Goal: Find specific page/section: Find specific page/section

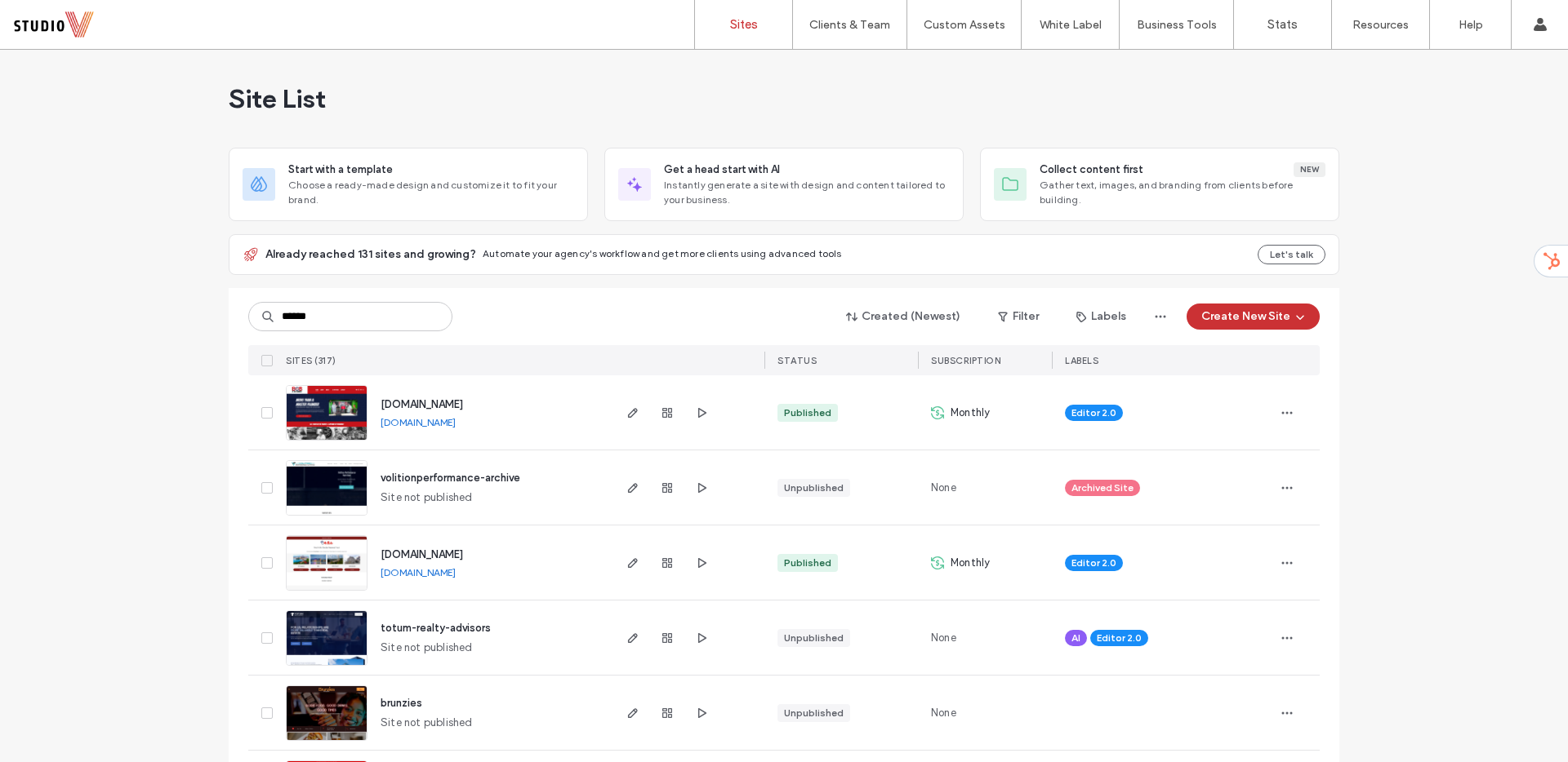
type input "******"
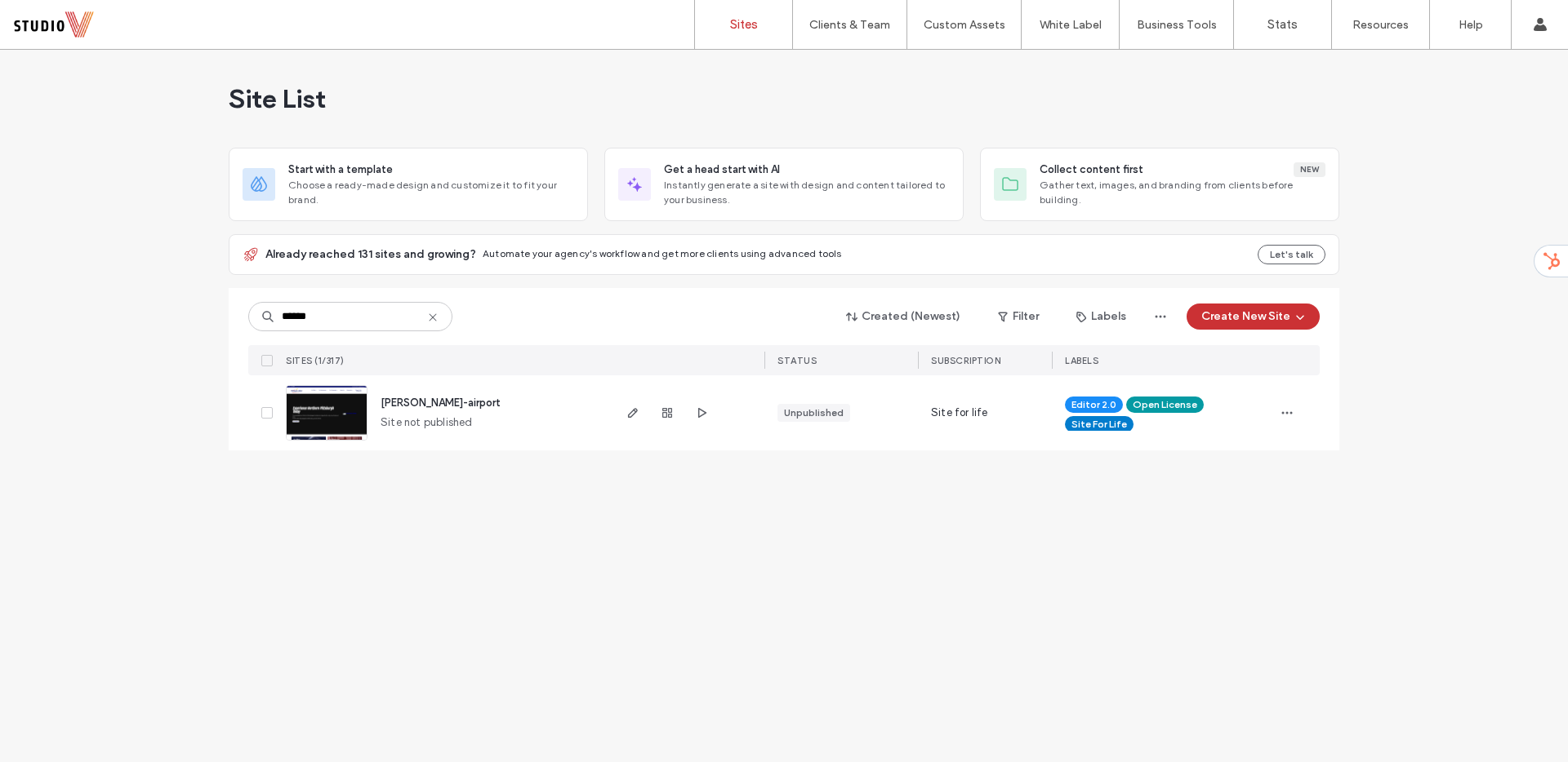
click at [342, 397] on img at bounding box center [326, 441] width 80 height 111
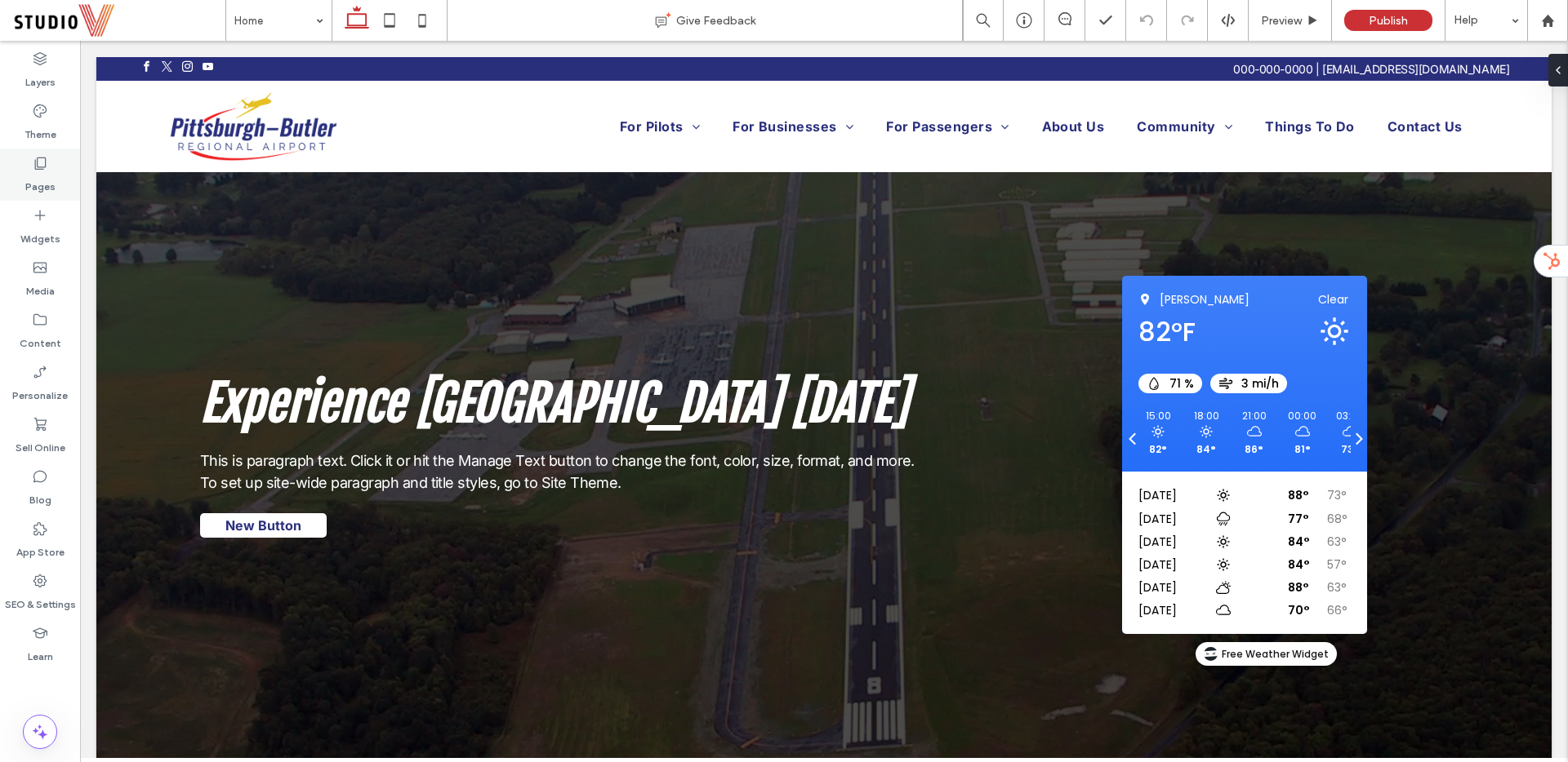
click at [44, 181] on label "Pages" at bounding box center [40, 182] width 30 height 23
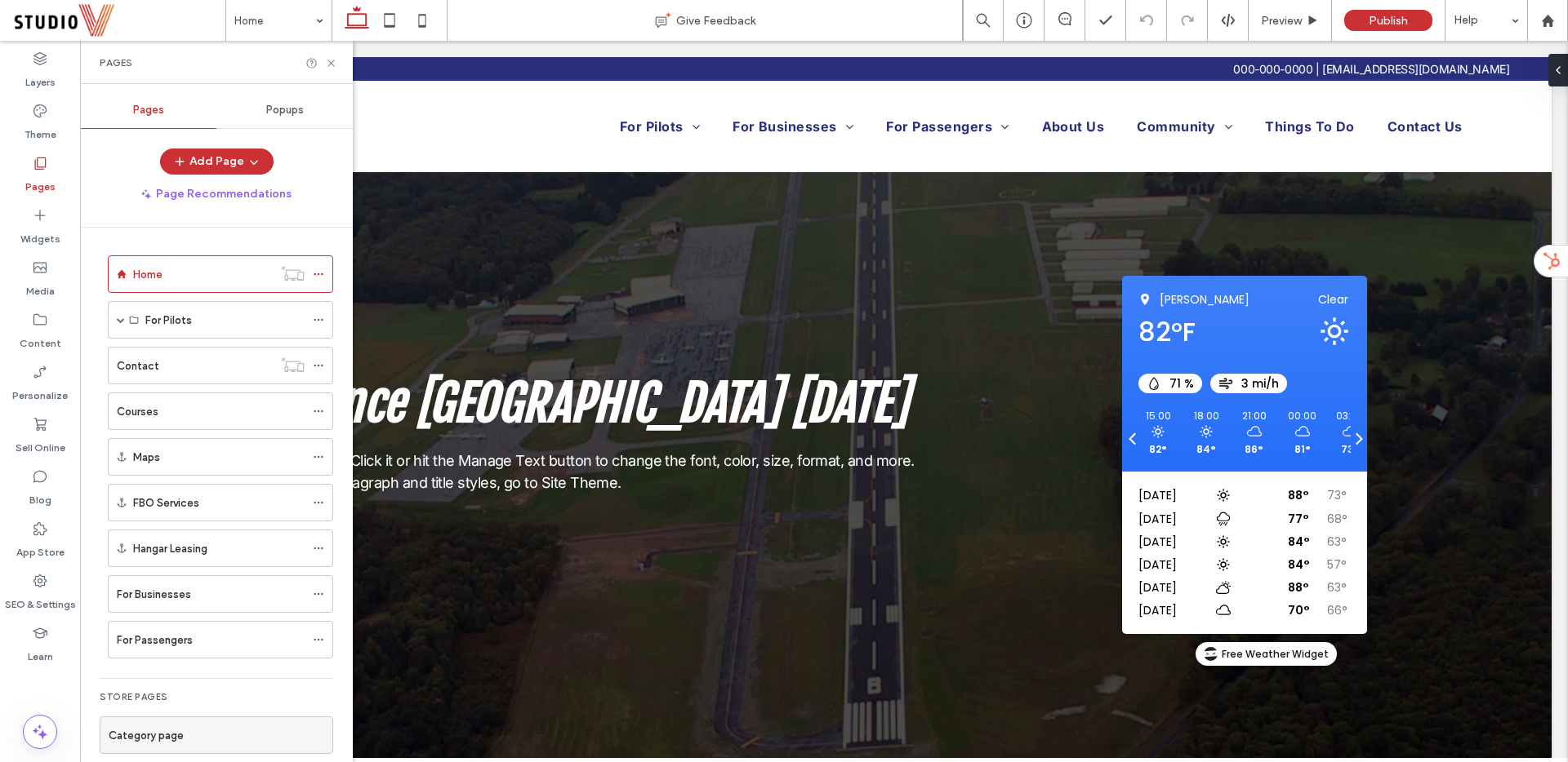
click at [148, 413] on label "Courses" at bounding box center [138, 411] width 41 height 29
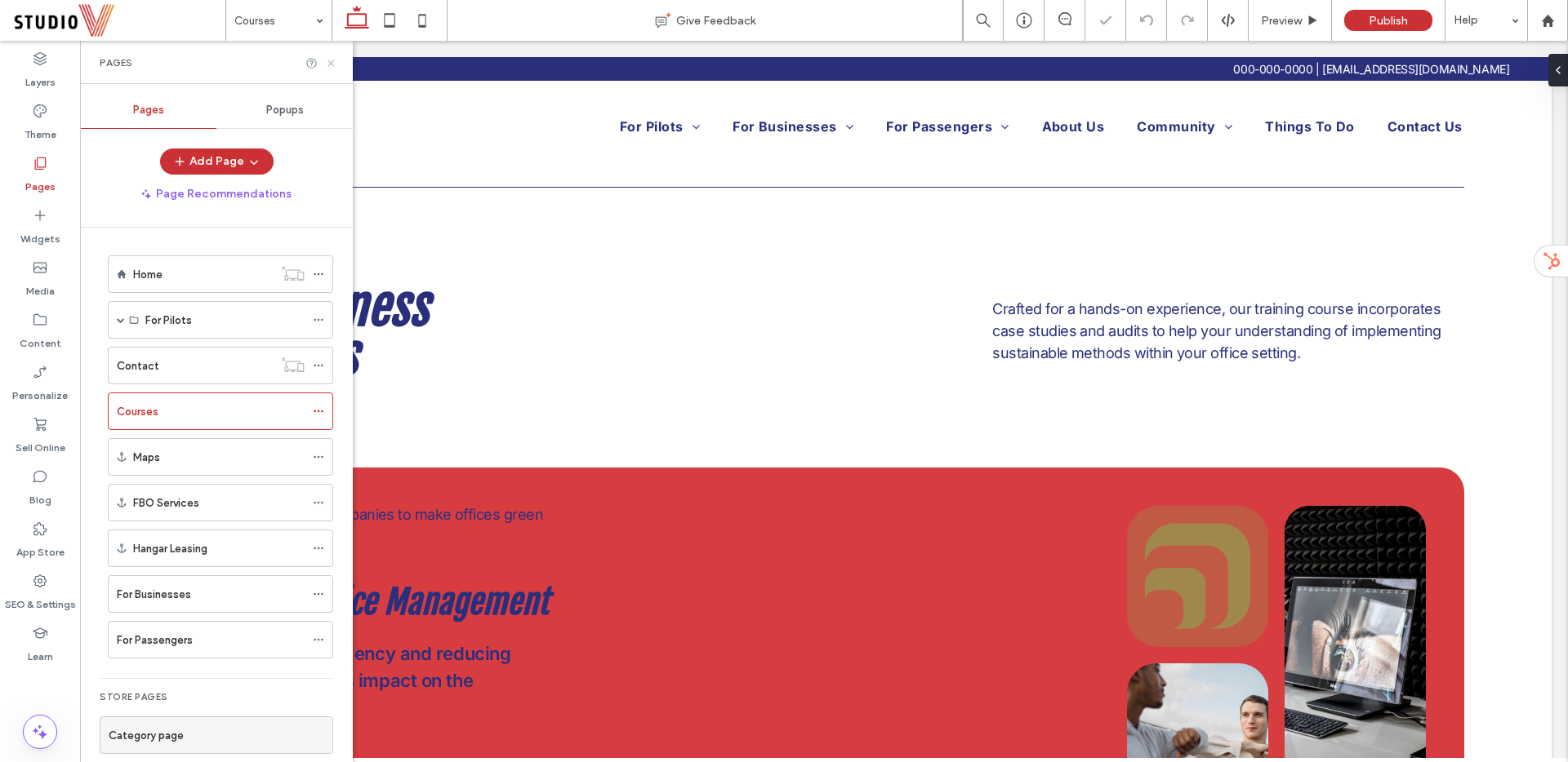
click at [333, 64] on icon at bounding box center [331, 63] width 12 height 12
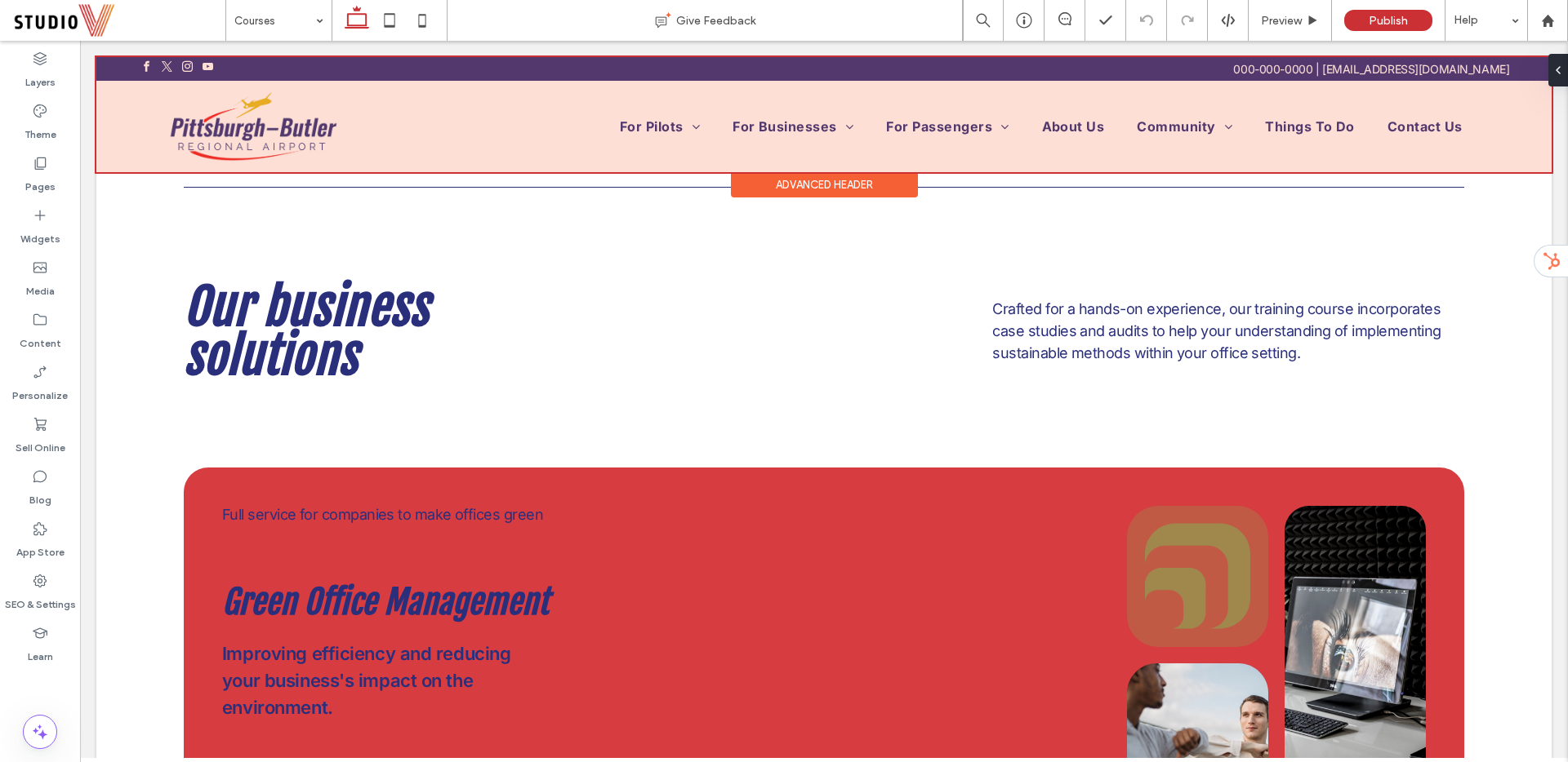
click at [288, 103] on div at bounding box center [823, 114] width 1455 height 115
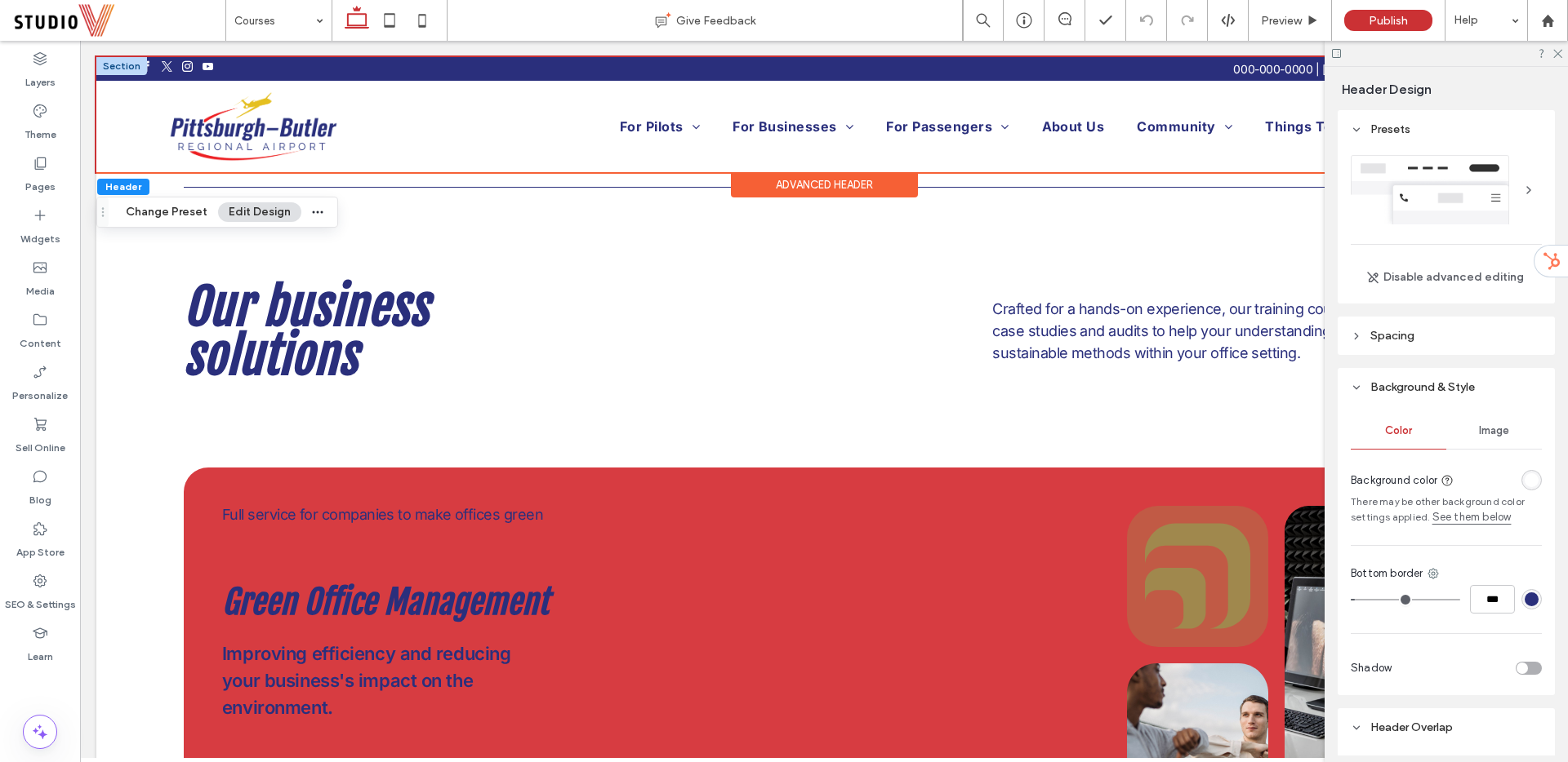
click at [144, 67] on div at bounding box center [121, 66] width 50 height 18
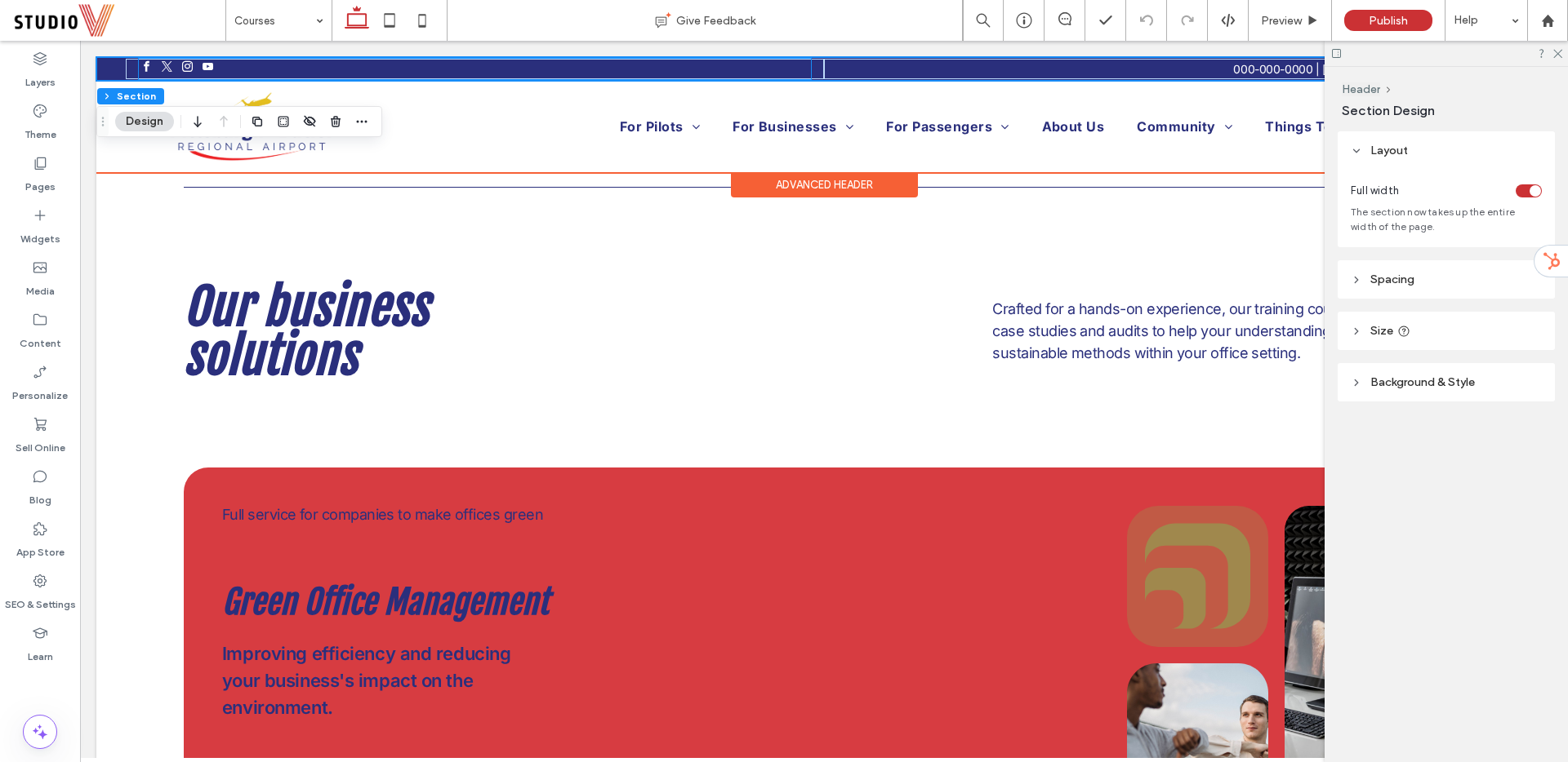
click at [149, 66] on span "facebook" at bounding box center [147, 67] width 17 height 17
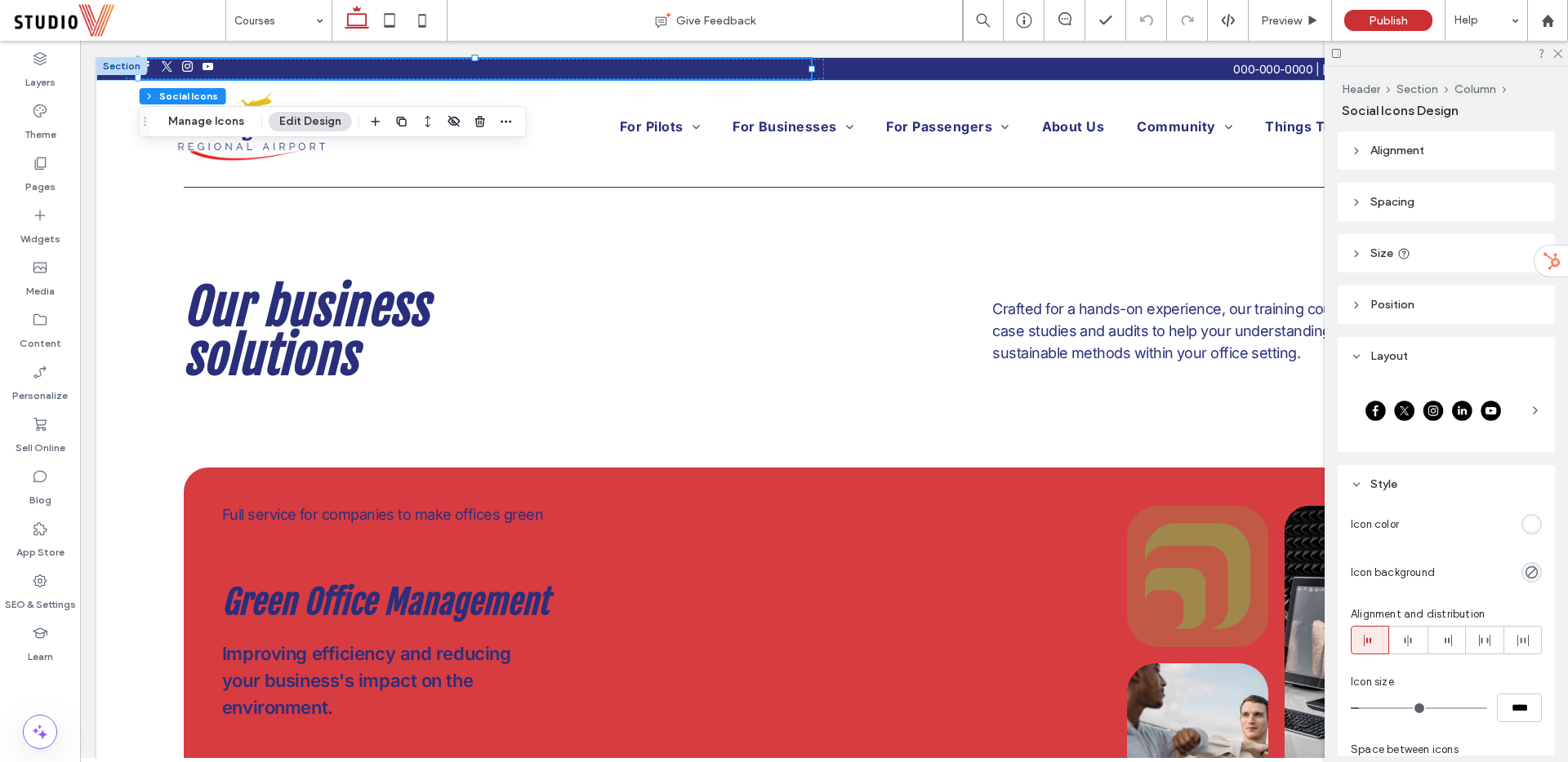
click at [1535, 410] on icon at bounding box center [1535, 410] width 13 height 13
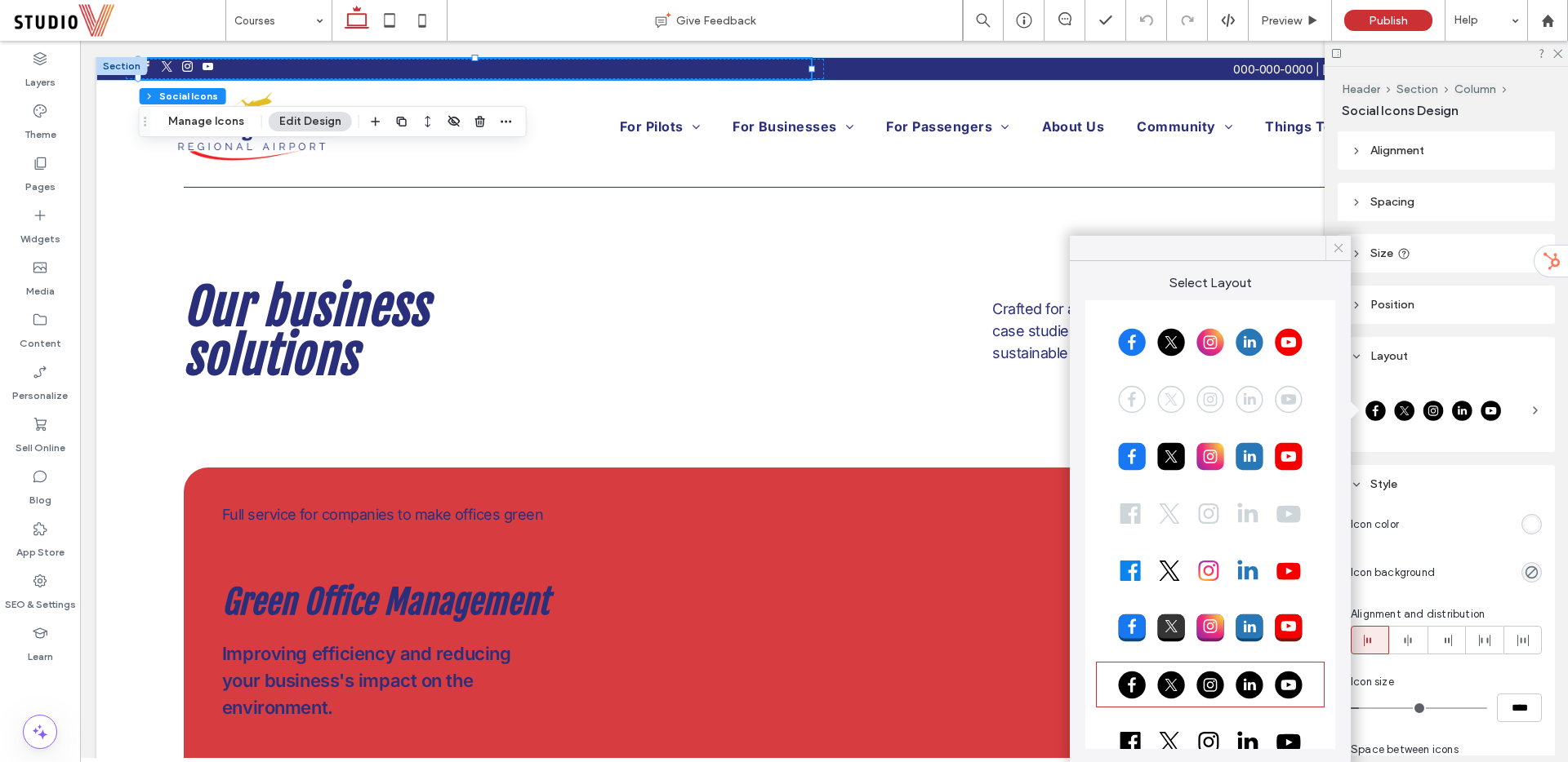
click at [1336, 251] on use at bounding box center [1338, 248] width 8 height 8
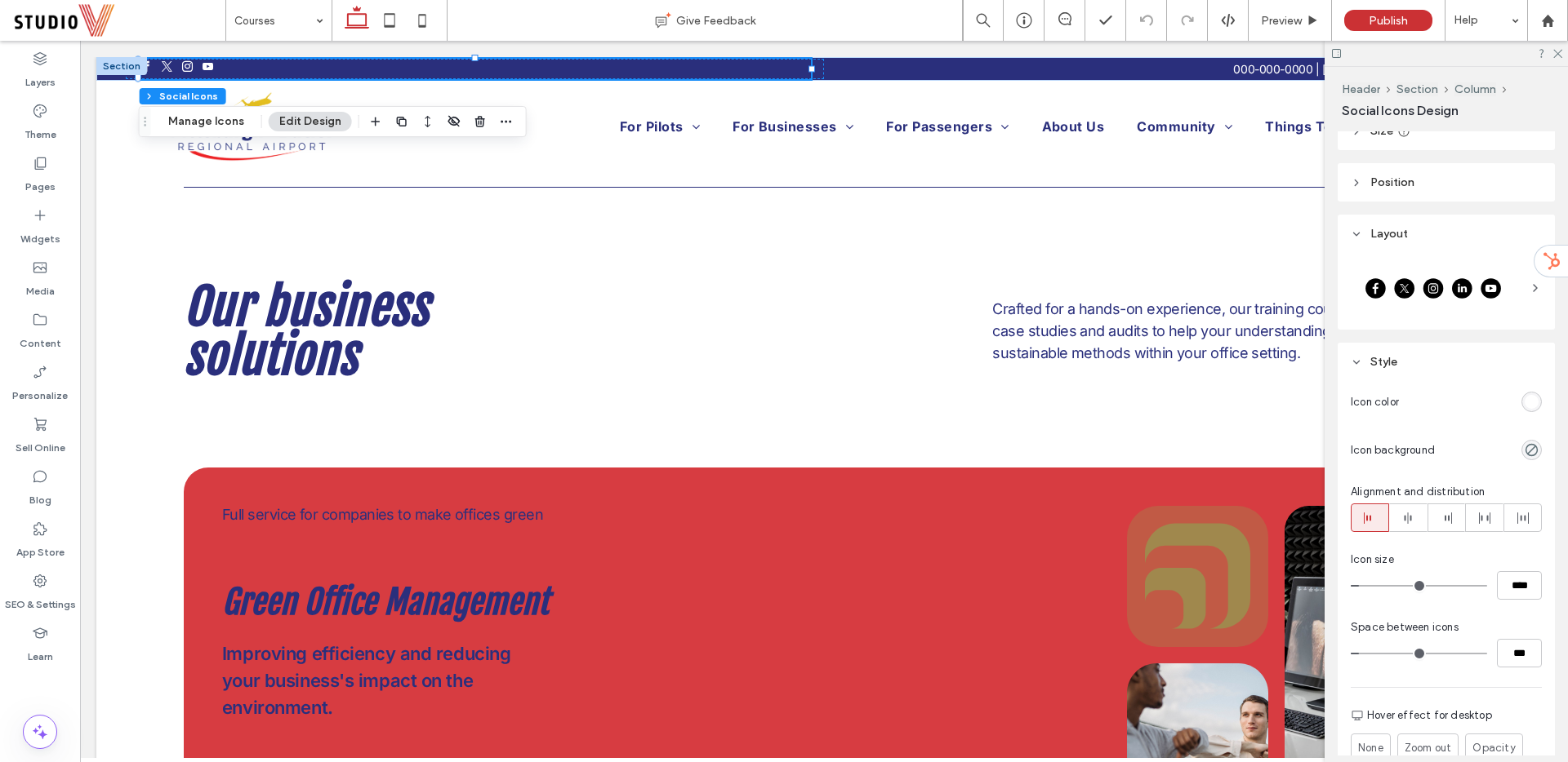
scroll to position [10, 0]
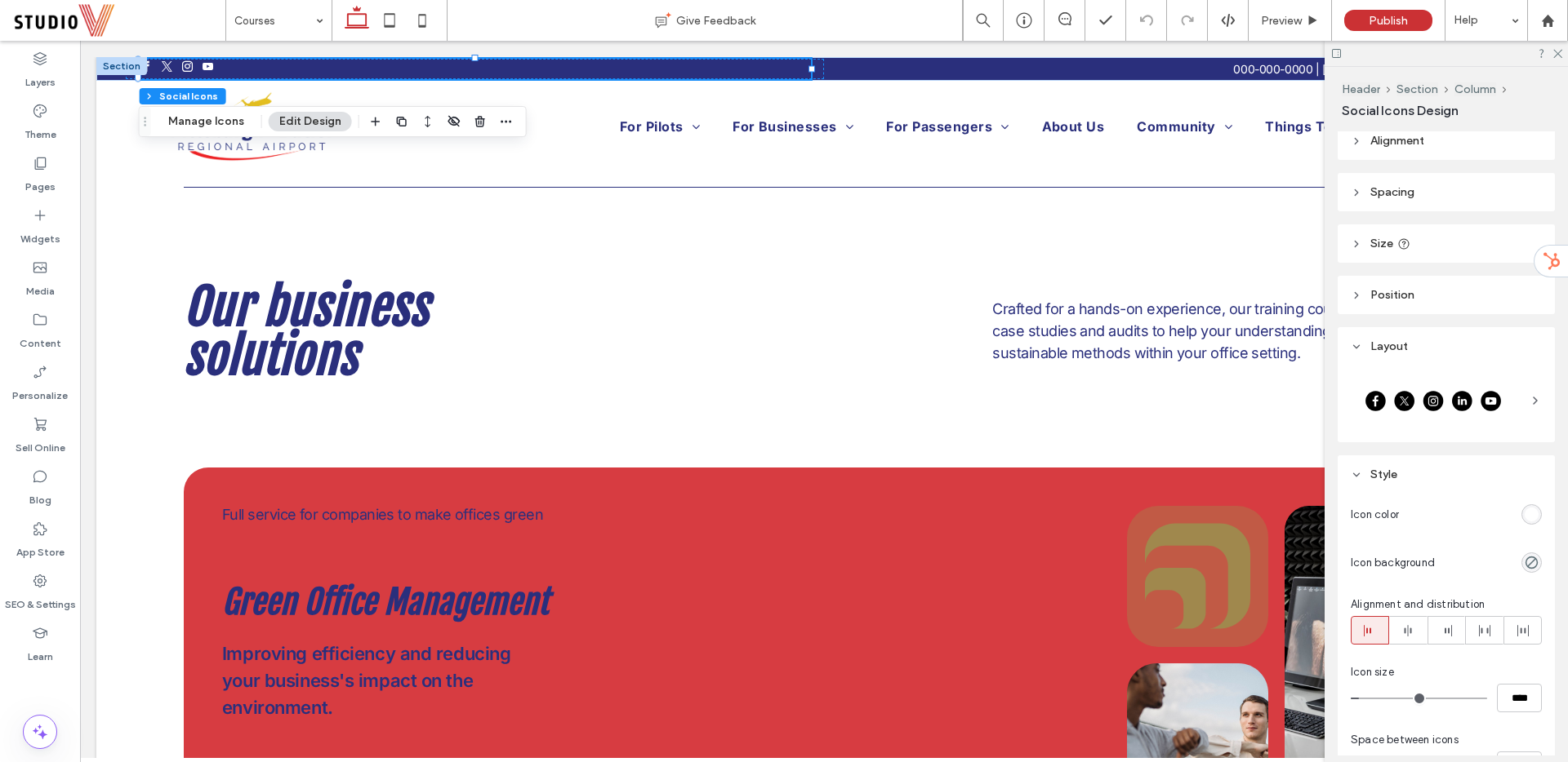
click at [1376, 396] on div at bounding box center [1433, 400] width 165 height 40
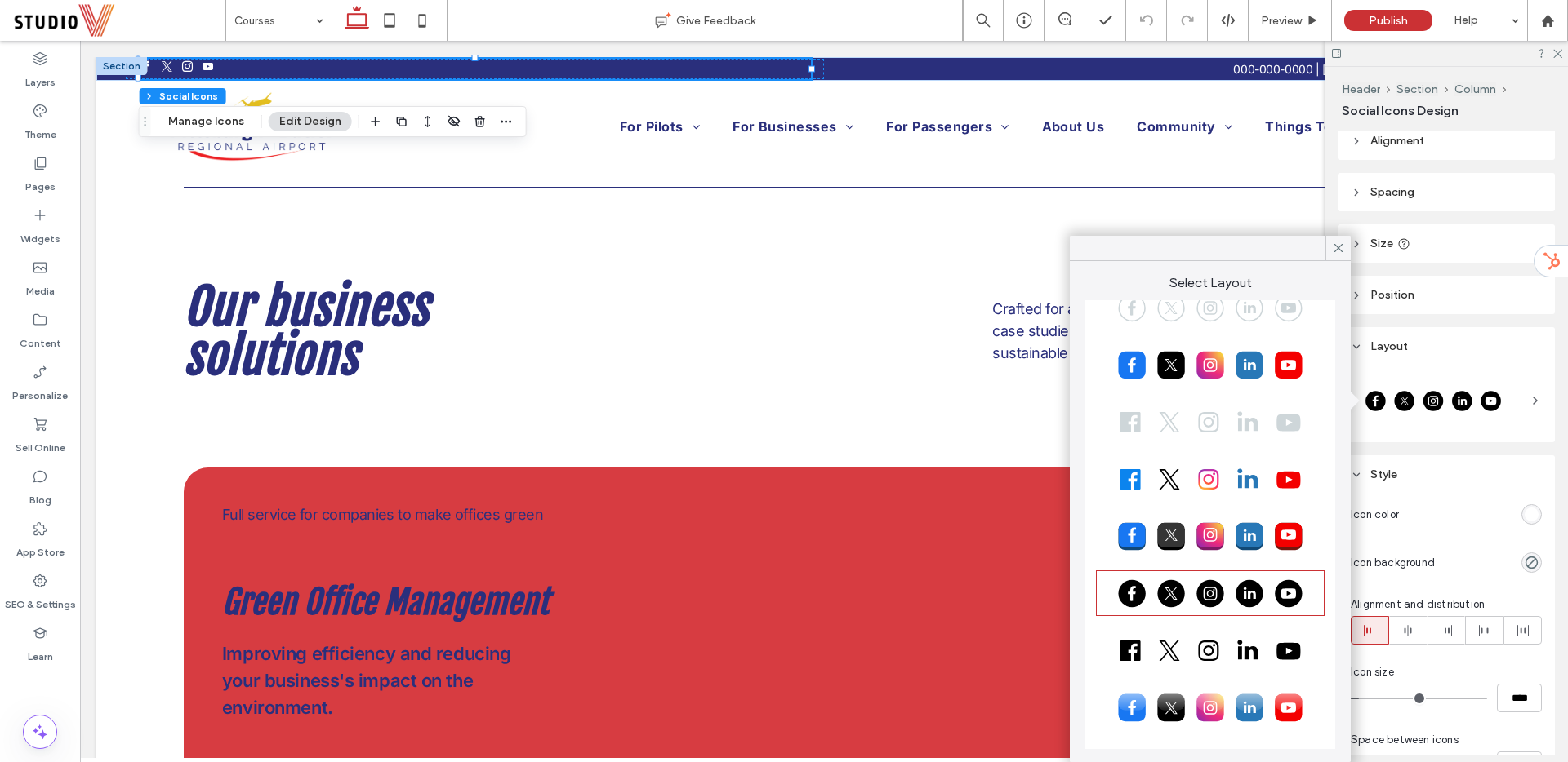
scroll to position [0, 0]
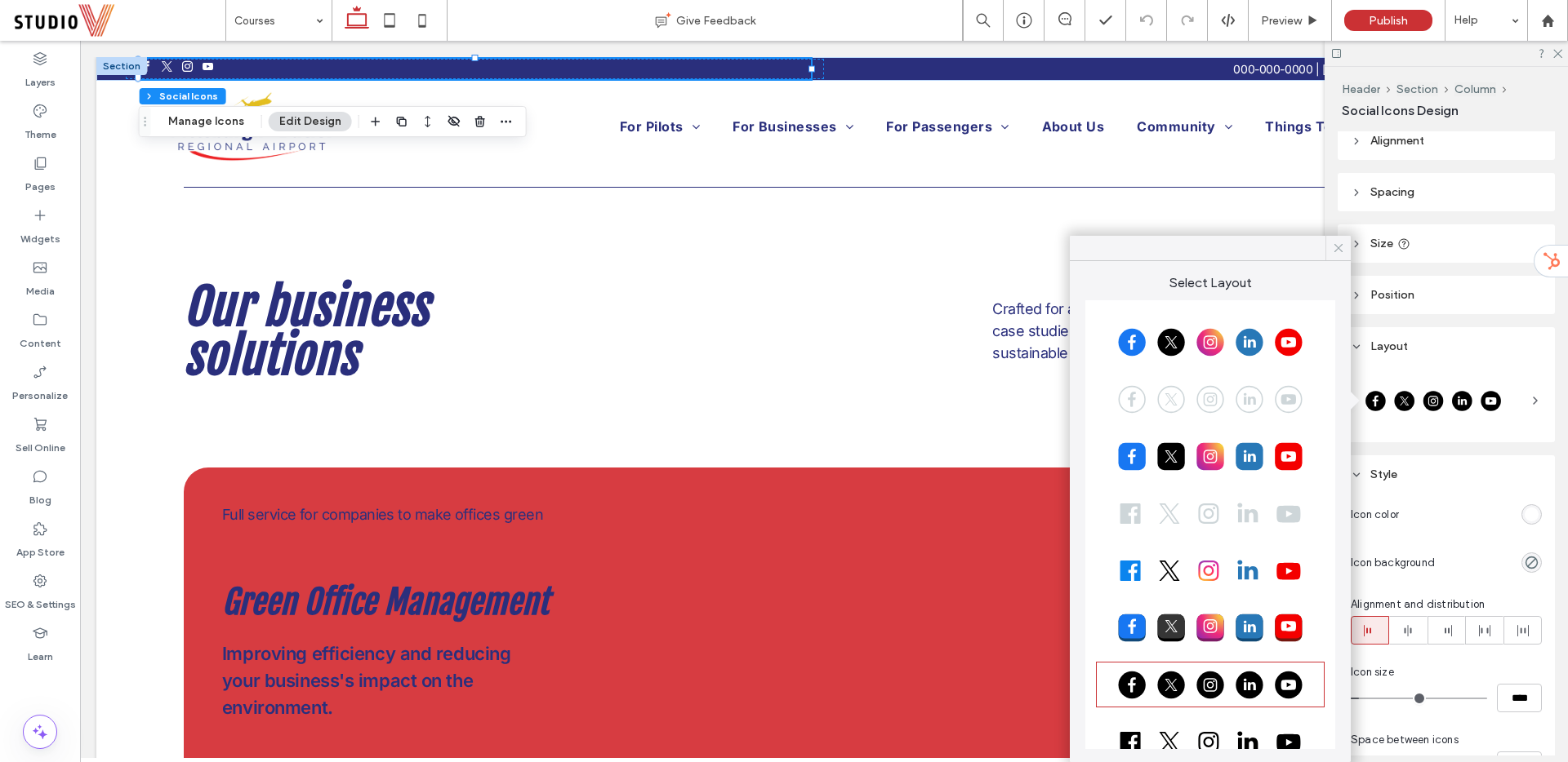
click at [1340, 247] on icon at bounding box center [1338, 248] width 15 height 15
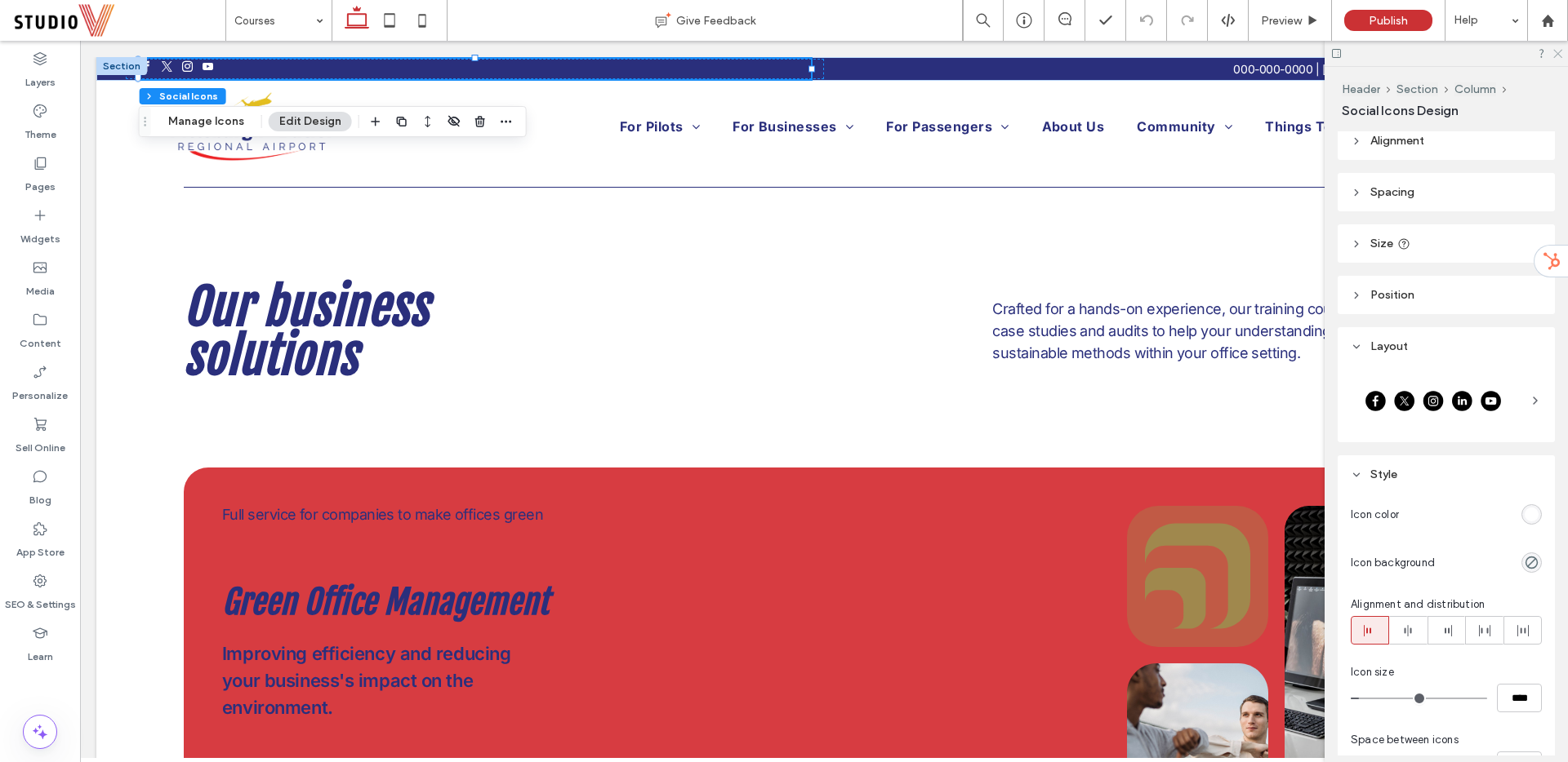
click at [1557, 56] on icon at bounding box center [1556, 52] width 11 height 11
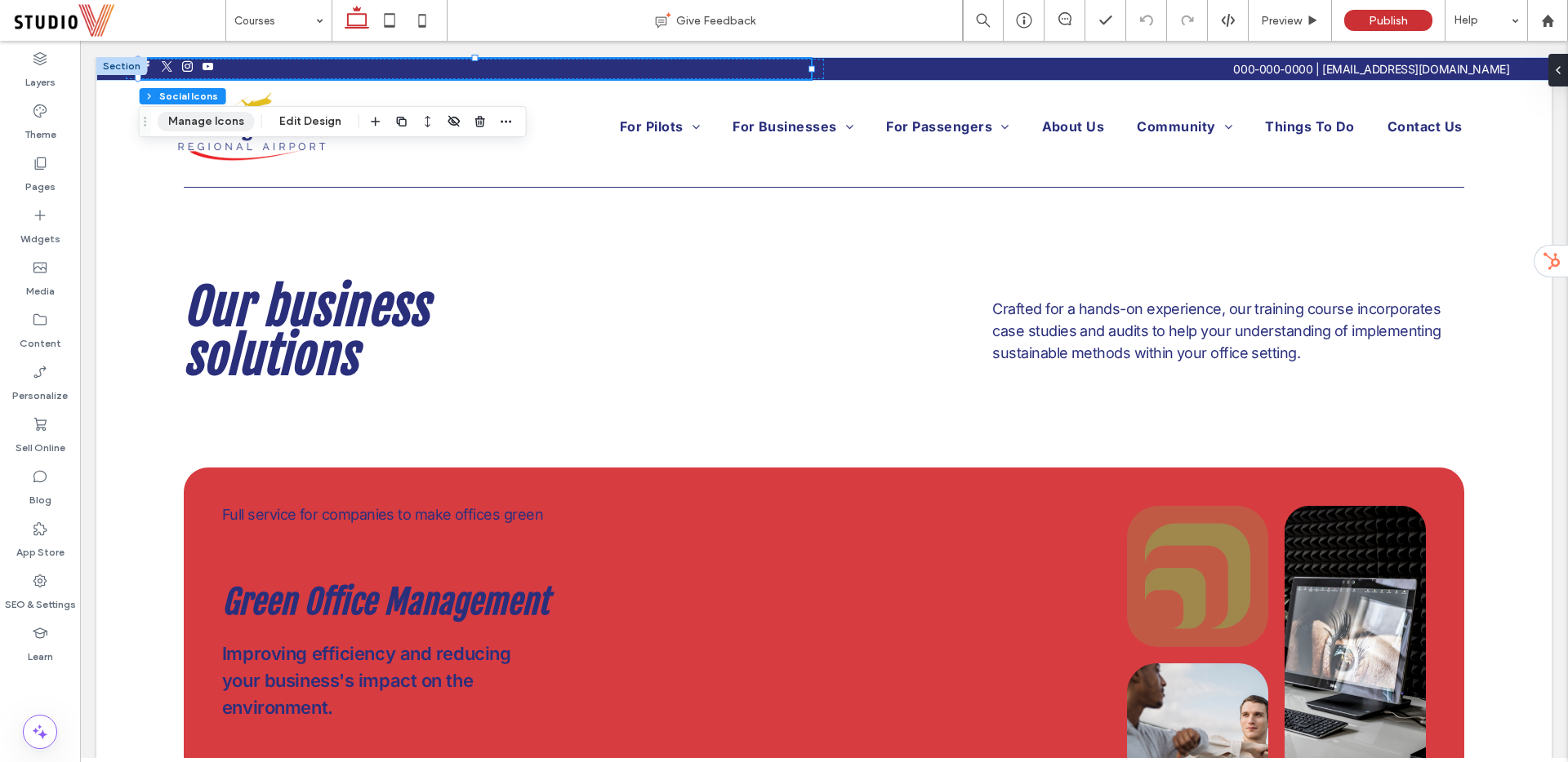
click at [221, 128] on button "Manage Icons" at bounding box center [206, 122] width 97 height 20
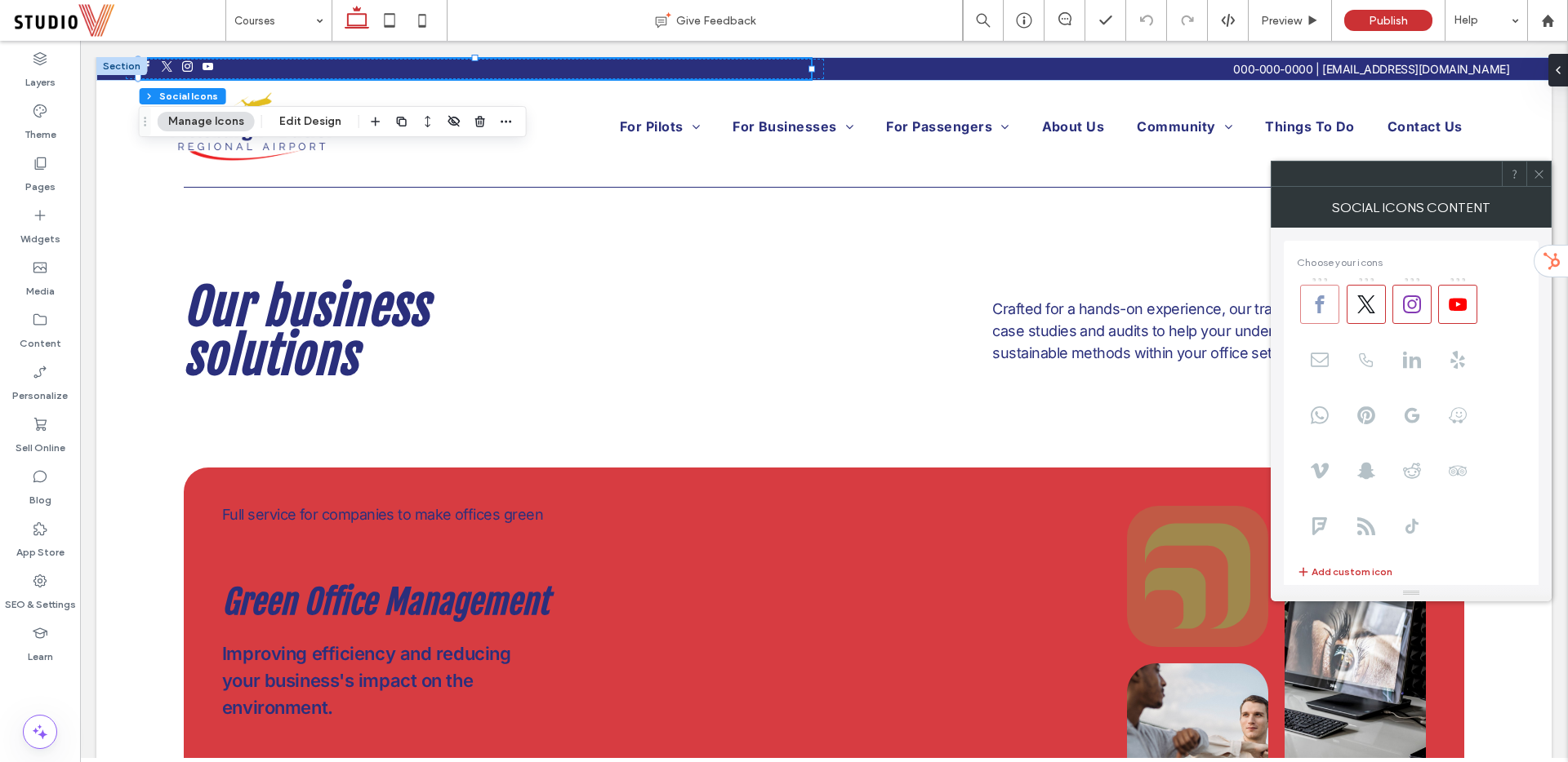
click at [1331, 313] on span at bounding box center [1319, 305] width 39 height 39
click at [1326, 311] on icon at bounding box center [1319, 304] width 18 height 18
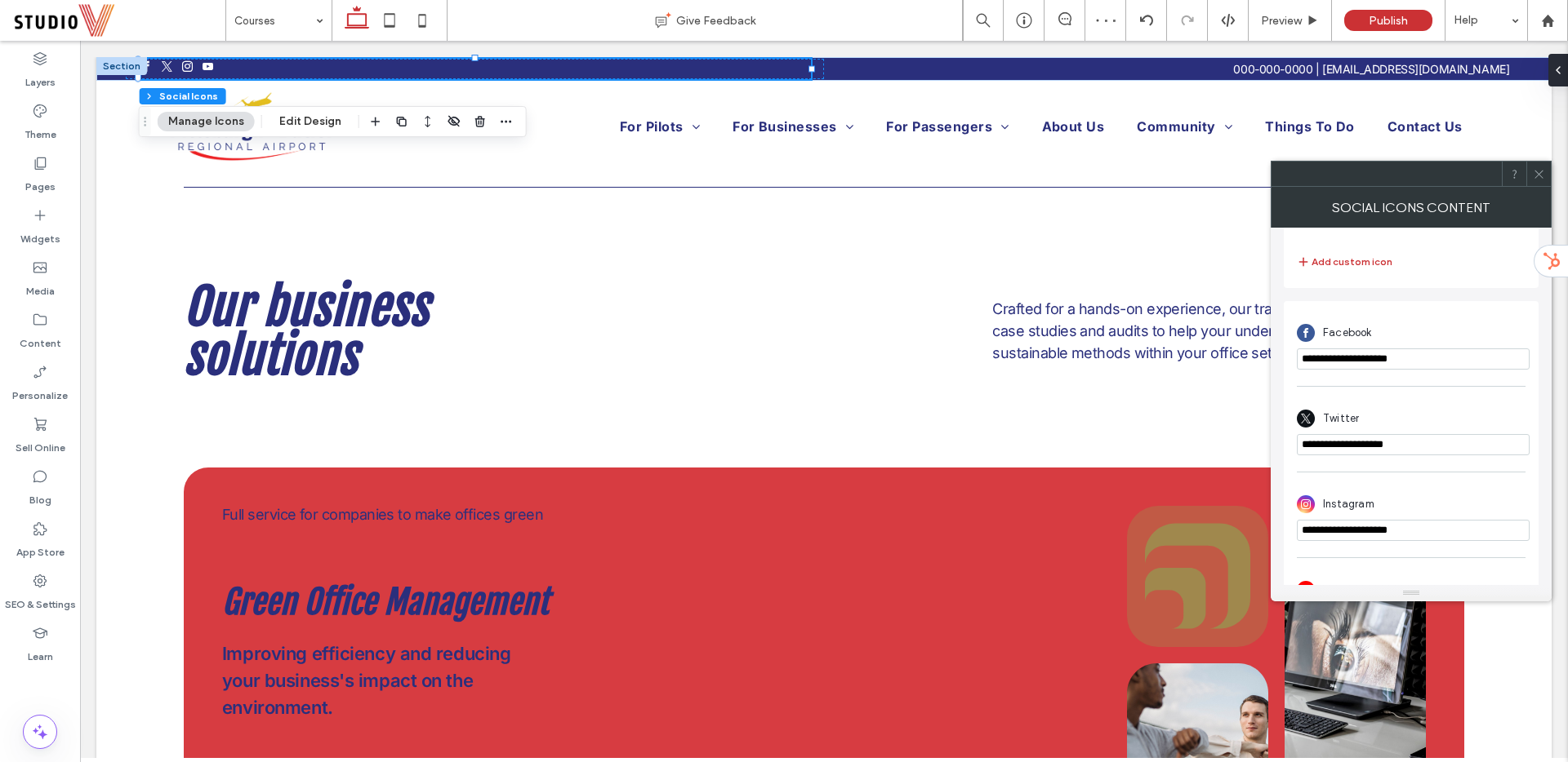
scroll to position [372, 0]
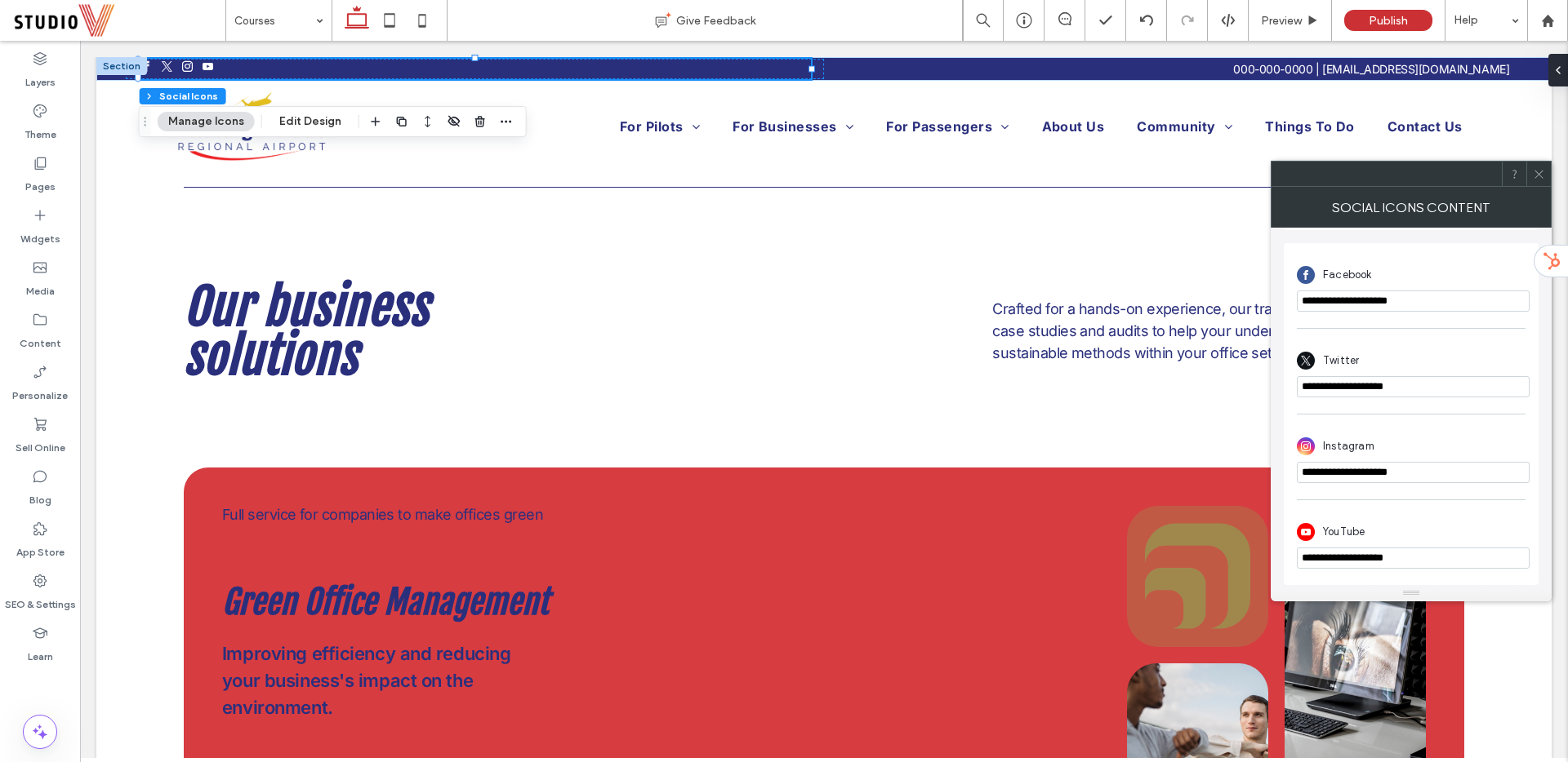
click at [1539, 172] on use at bounding box center [1538, 174] width 8 height 8
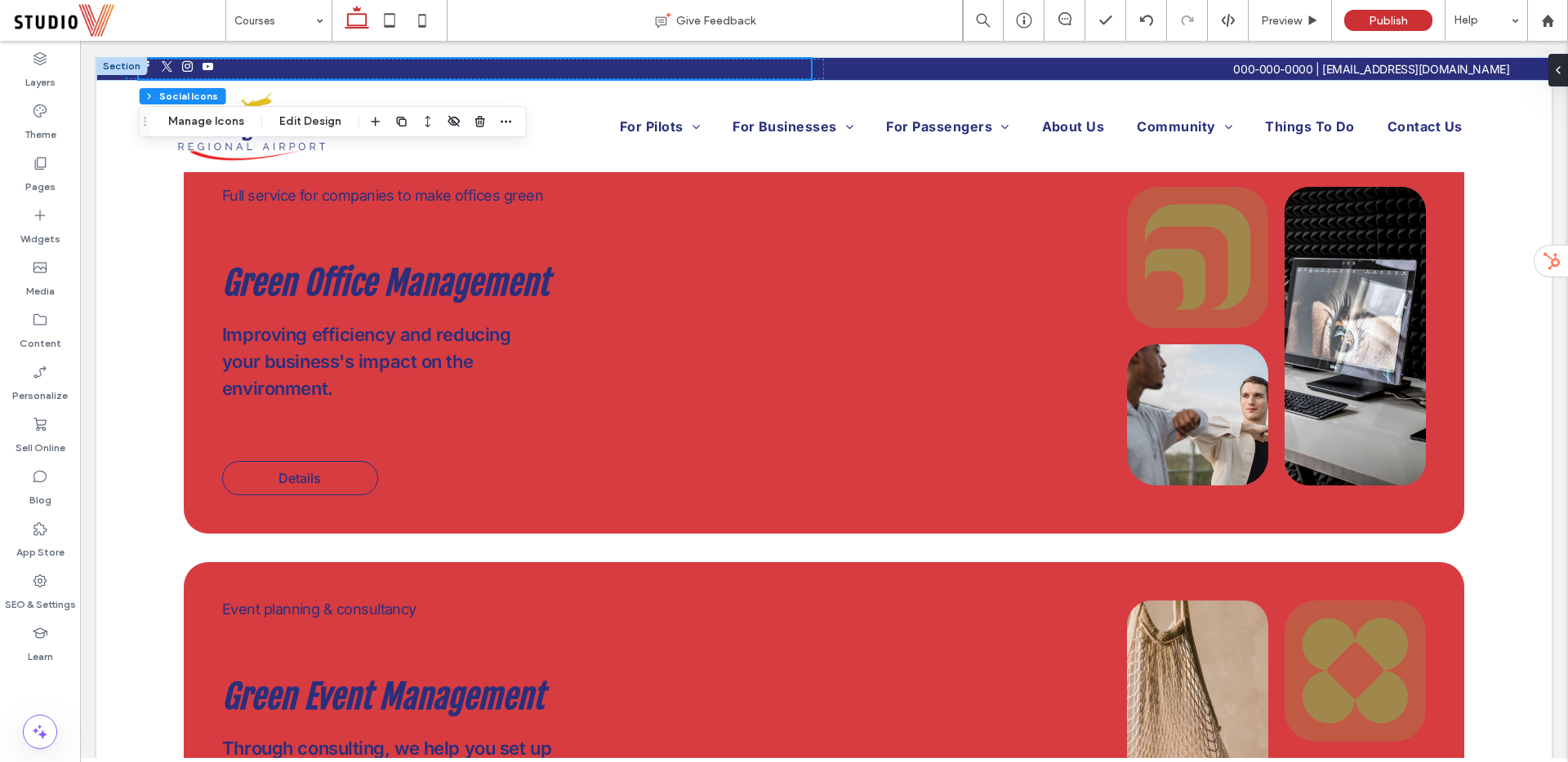
scroll to position [0, 0]
